Goal: Task Accomplishment & Management: Use online tool/utility

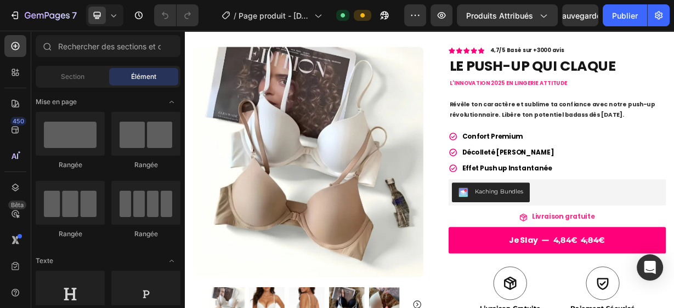
scroll to position [40, 0]
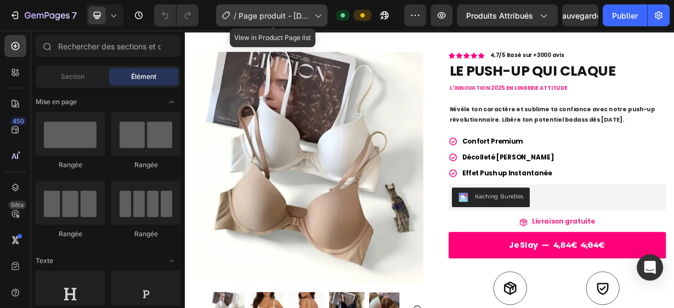
click at [250, 16] on font "Page produit - [DATE] 15:53:50" at bounding box center [274, 21] width 70 height 21
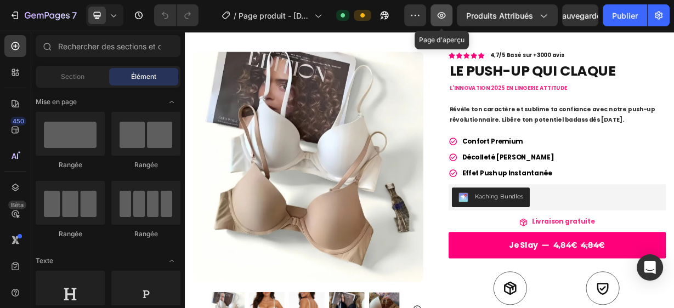
click at [447, 10] on icon "button" at bounding box center [441, 15] width 11 height 11
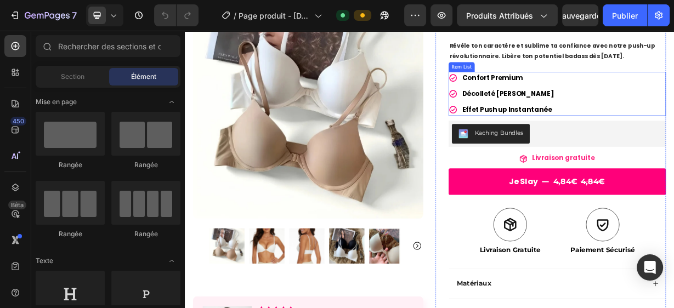
scroll to position [126, 0]
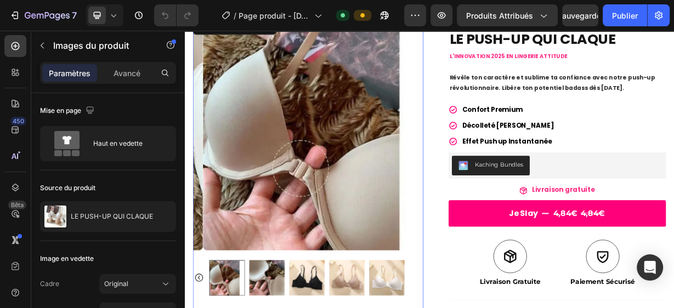
scroll to position [0, 0]
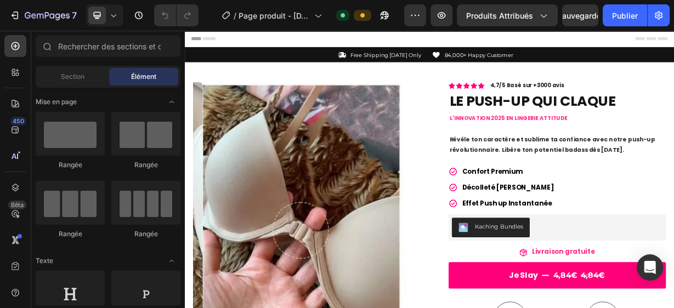
click at [219, 42] on span "Header" at bounding box center [218, 41] width 24 height 11
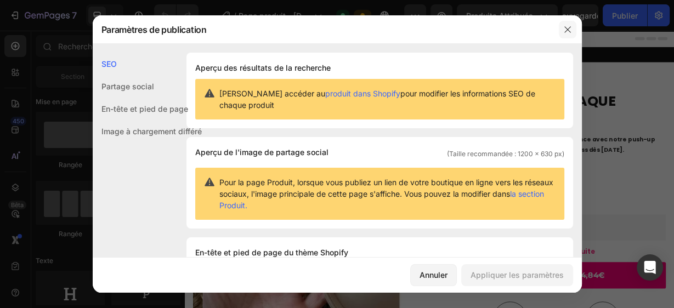
click at [568, 31] on icon "button" at bounding box center [567, 29] width 9 height 9
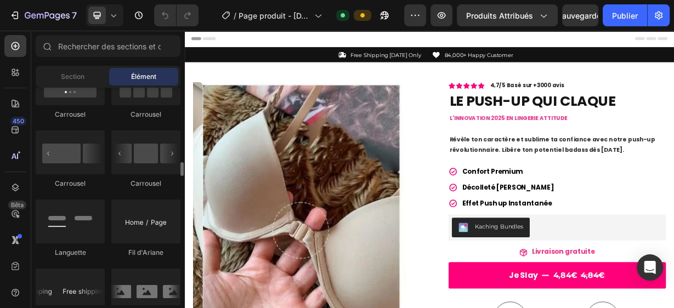
scroll to position [1166, 0]
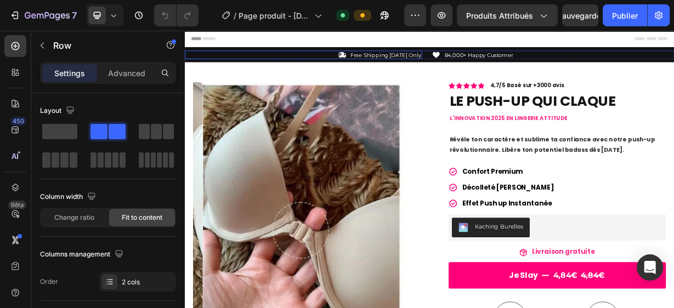
click at [368, 65] on div "Icon Free Shipping [DATE] Only Text Block Row" at bounding box center [344, 64] width 319 height 12
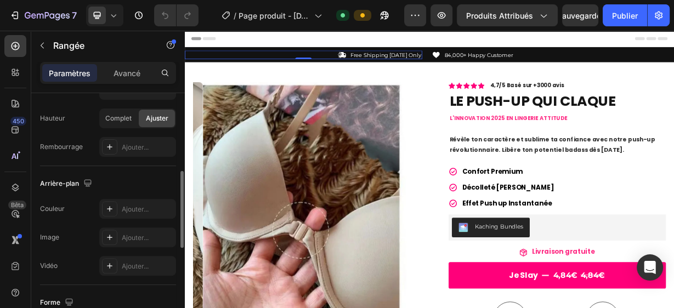
scroll to position [329, 0]
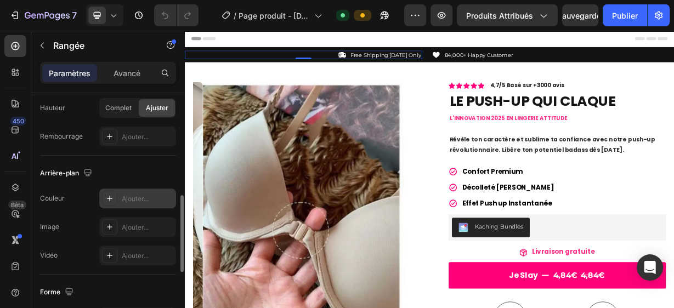
click at [132, 195] on font "Ajouter..." at bounding box center [135, 199] width 27 height 8
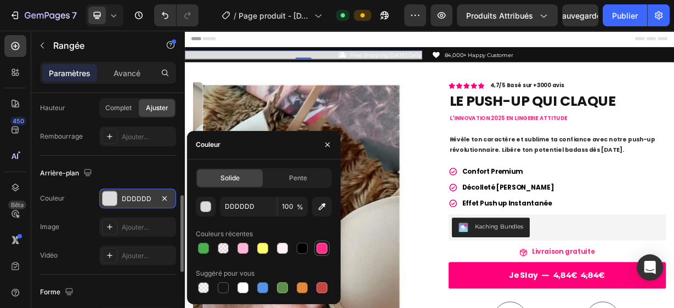
click at [320, 250] on div at bounding box center [321, 248] width 11 height 11
type input "FF2E86"
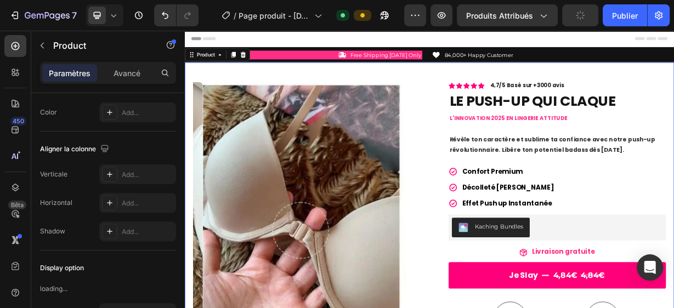
scroll to position [0, 0]
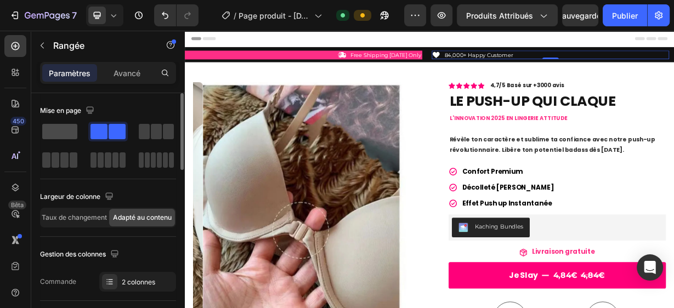
click at [41, 127] on div at bounding box center [59, 132] width 39 height 20
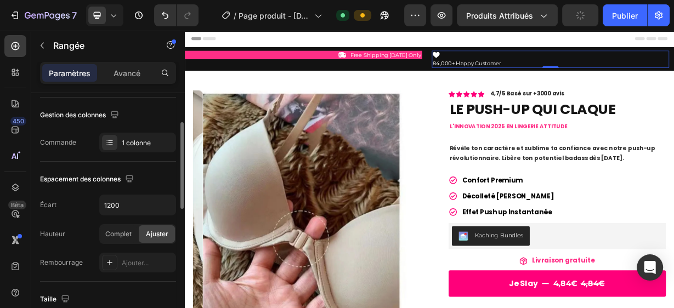
scroll to position [146, 0]
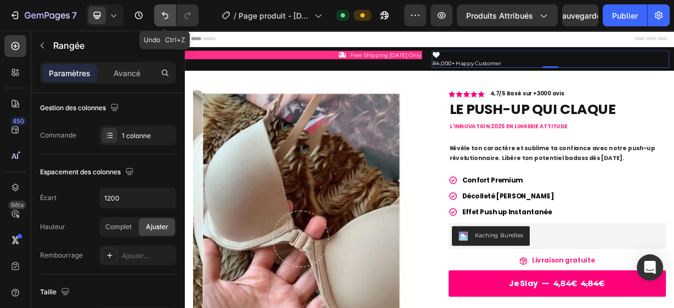
click at [163, 19] on icon "Annuler/Rétablir" at bounding box center [165, 15] width 11 height 11
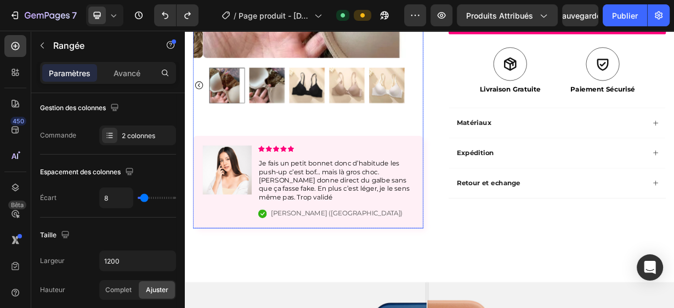
scroll to position [345, 0]
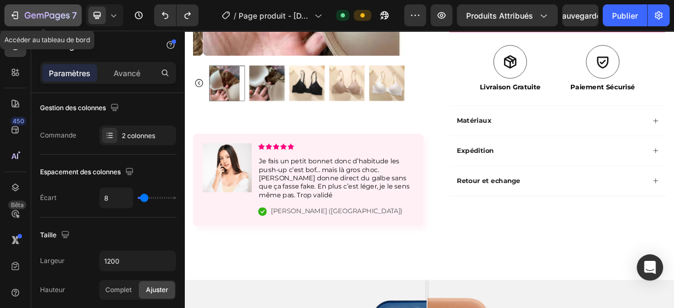
click at [18, 11] on icon "button" at bounding box center [14, 15] width 11 height 11
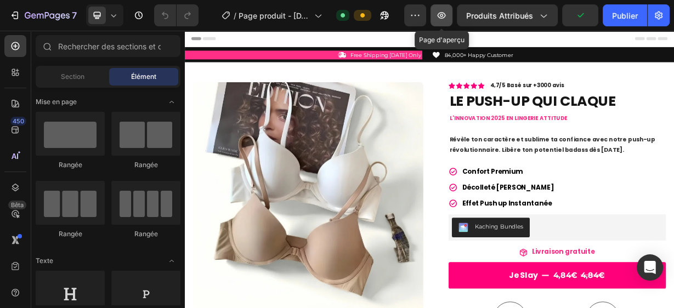
click at [443, 16] on icon "button" at bounding box center [441, 15] width 3 height 3
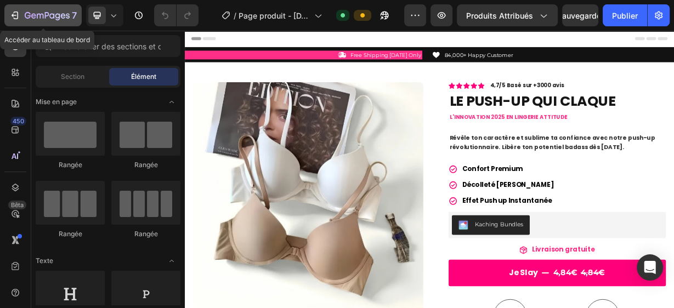
click at [13, 15] on icon "button" at bounding box center [14, 15] width 11 height 11
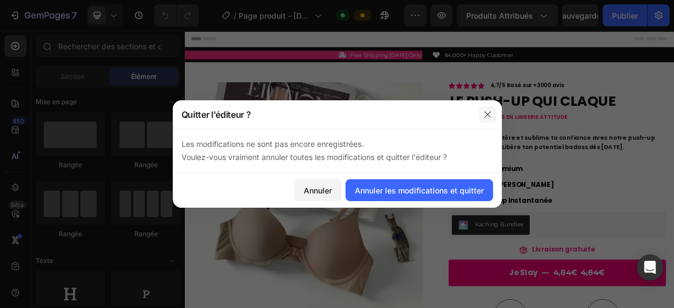
click at [493, 116] on button "button" at bounding box center [488, 115] width 18 height 18
